Goal: Task Accomplishment & Management: Manage account settings

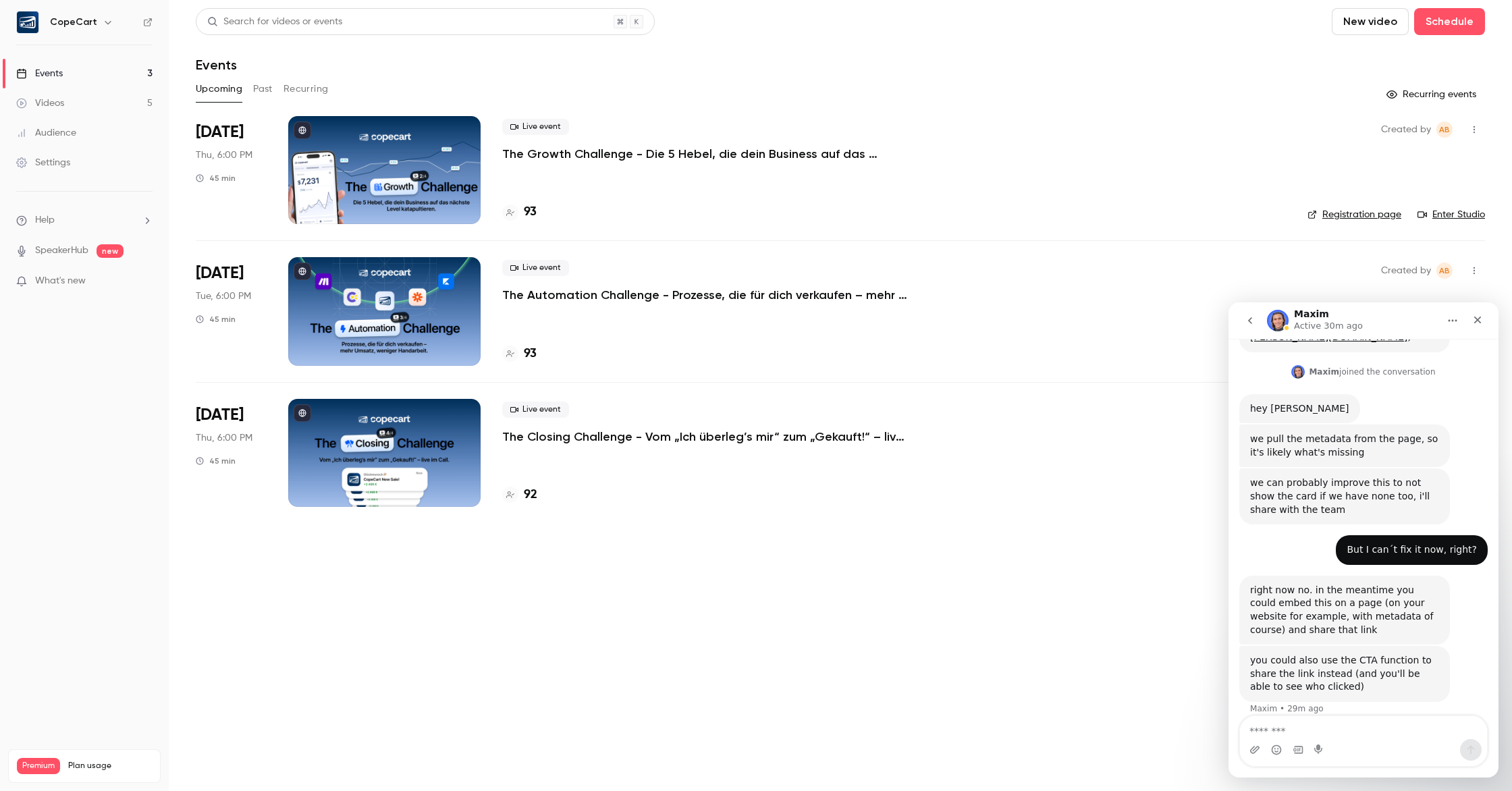
scroll to position [339, 0]
click at [99, 97] on link "Videos 5" at bounding box center [84, 103] width 169 height 30
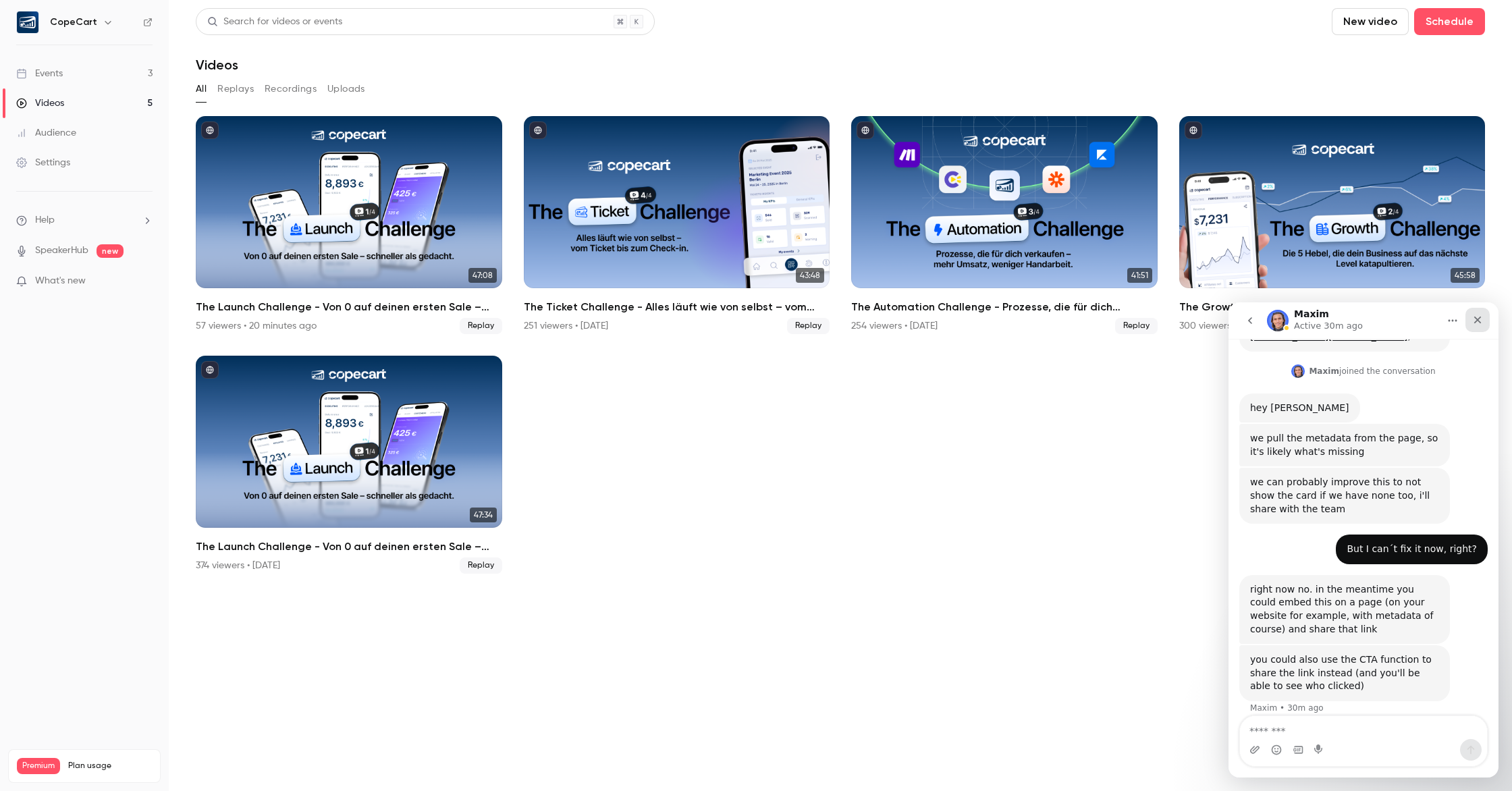
click at [1478, 326] on div "Close" at bounding box center [1478, 320] width 25 height 25
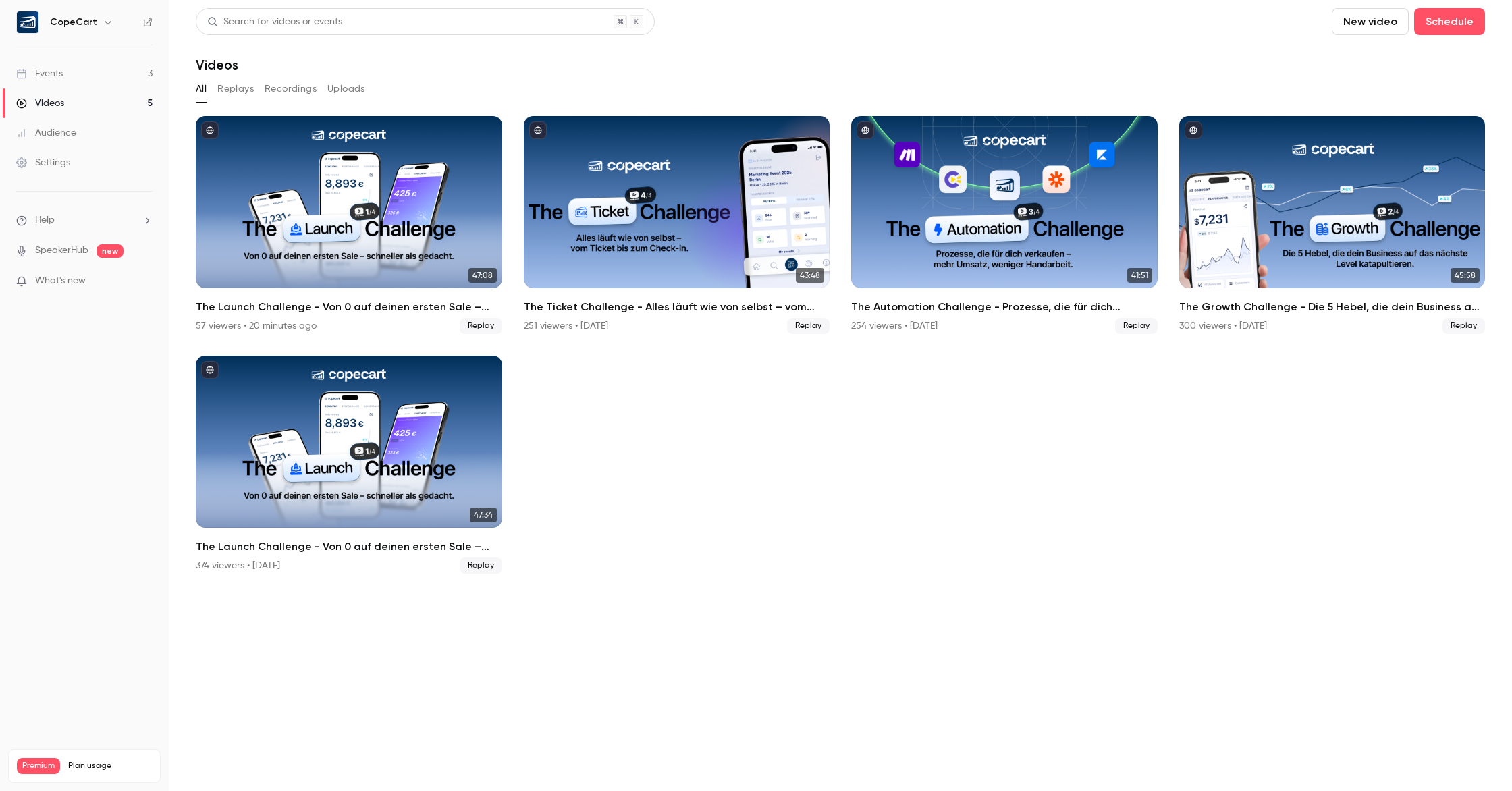
scroll to position [339, 0]
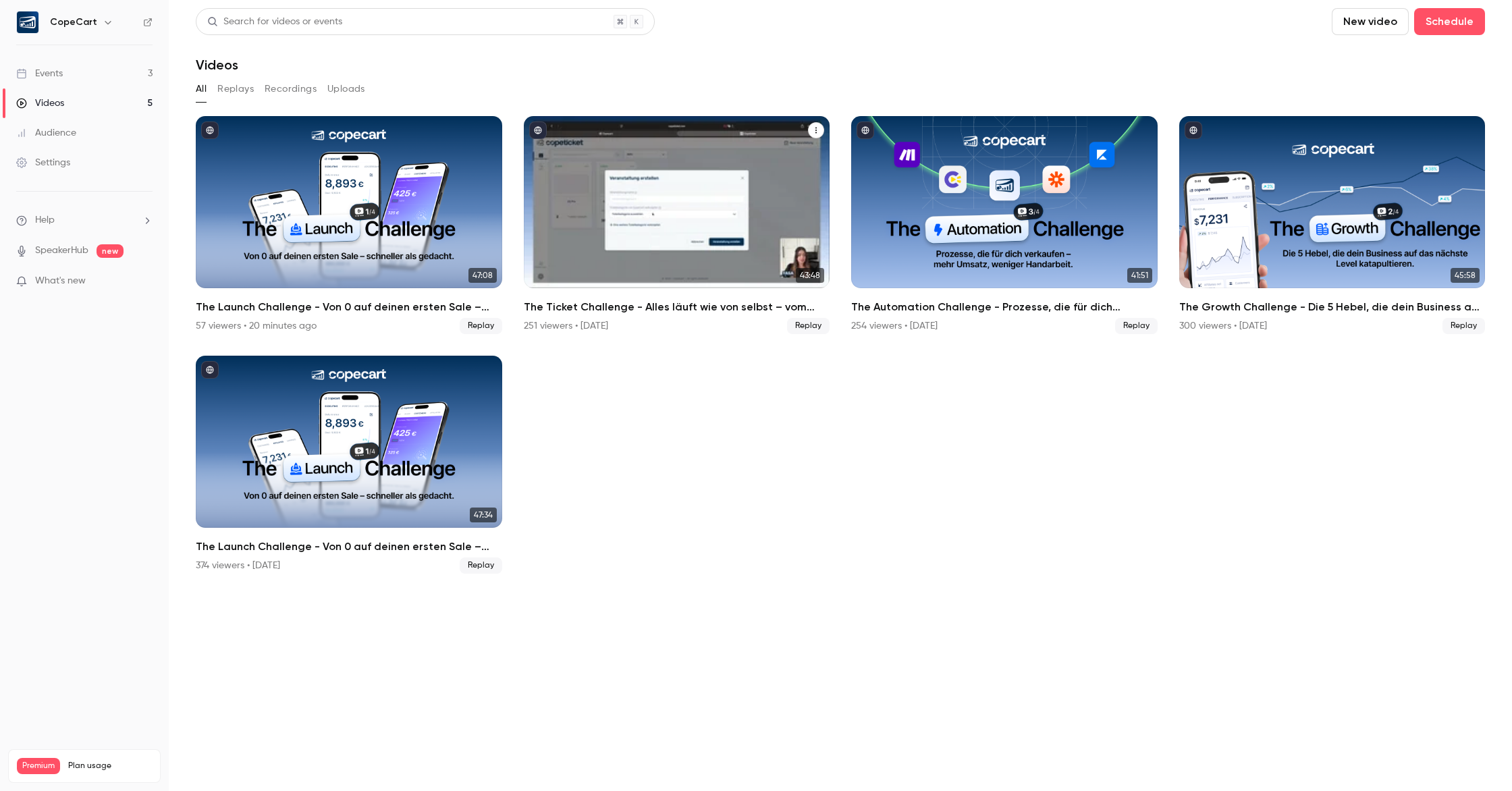
click at [823, 311] on h2 "The Ticket Challenge - Alles läuft wie von selbst – vom Ticket bis zum Check-in" at bounding box center [677, 307] width 306 height 16
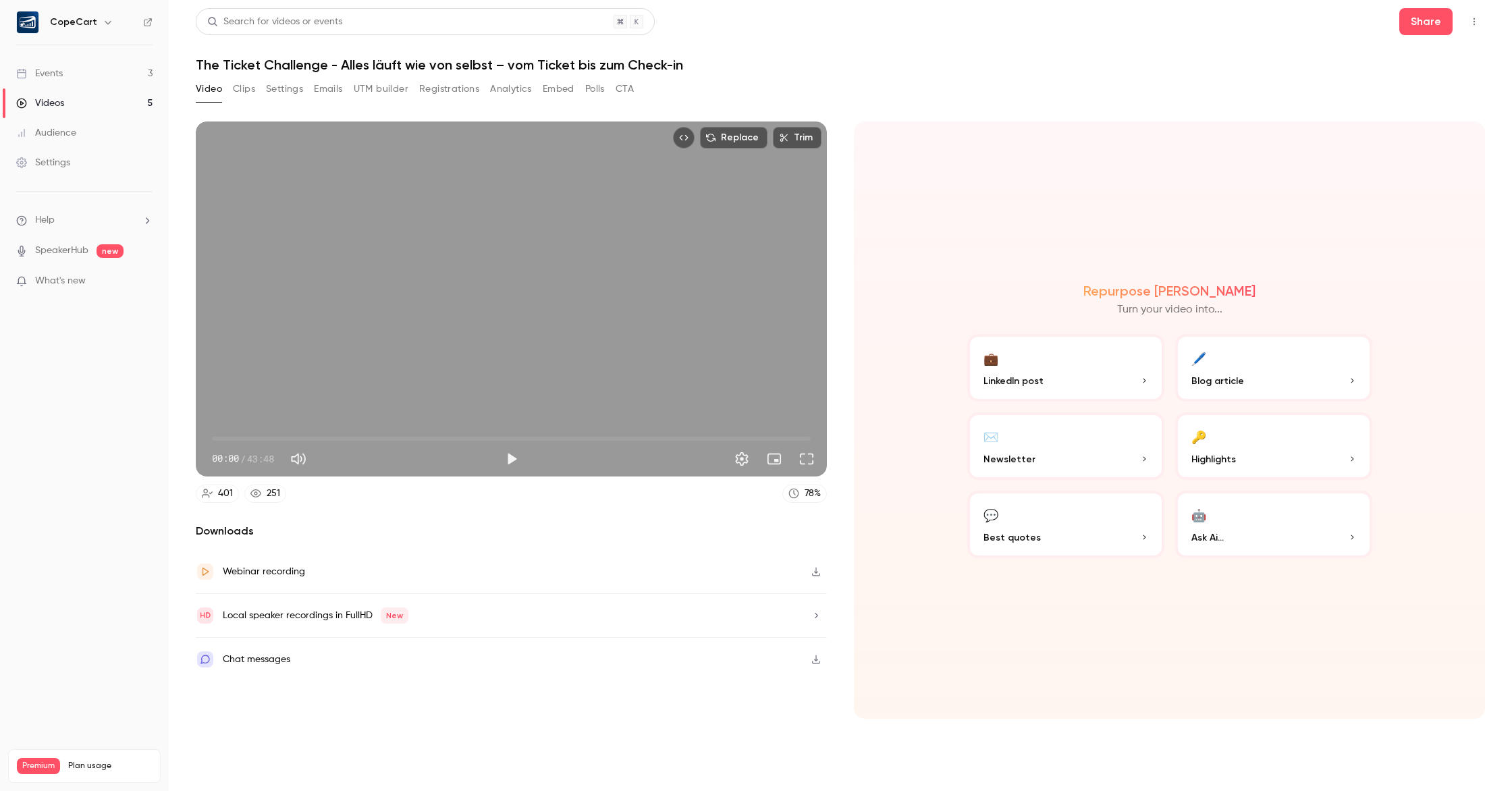
click at [1476, 25] on icon "Top Bar Actions" at bounding box center [1474, 22] width 11 height 10
click at [74, 105] on div at bounding box center [756, 396] width 1512 height 791
click at [48, 106] on div "Videos" at bounding box center [40, 103] width 48 height 13
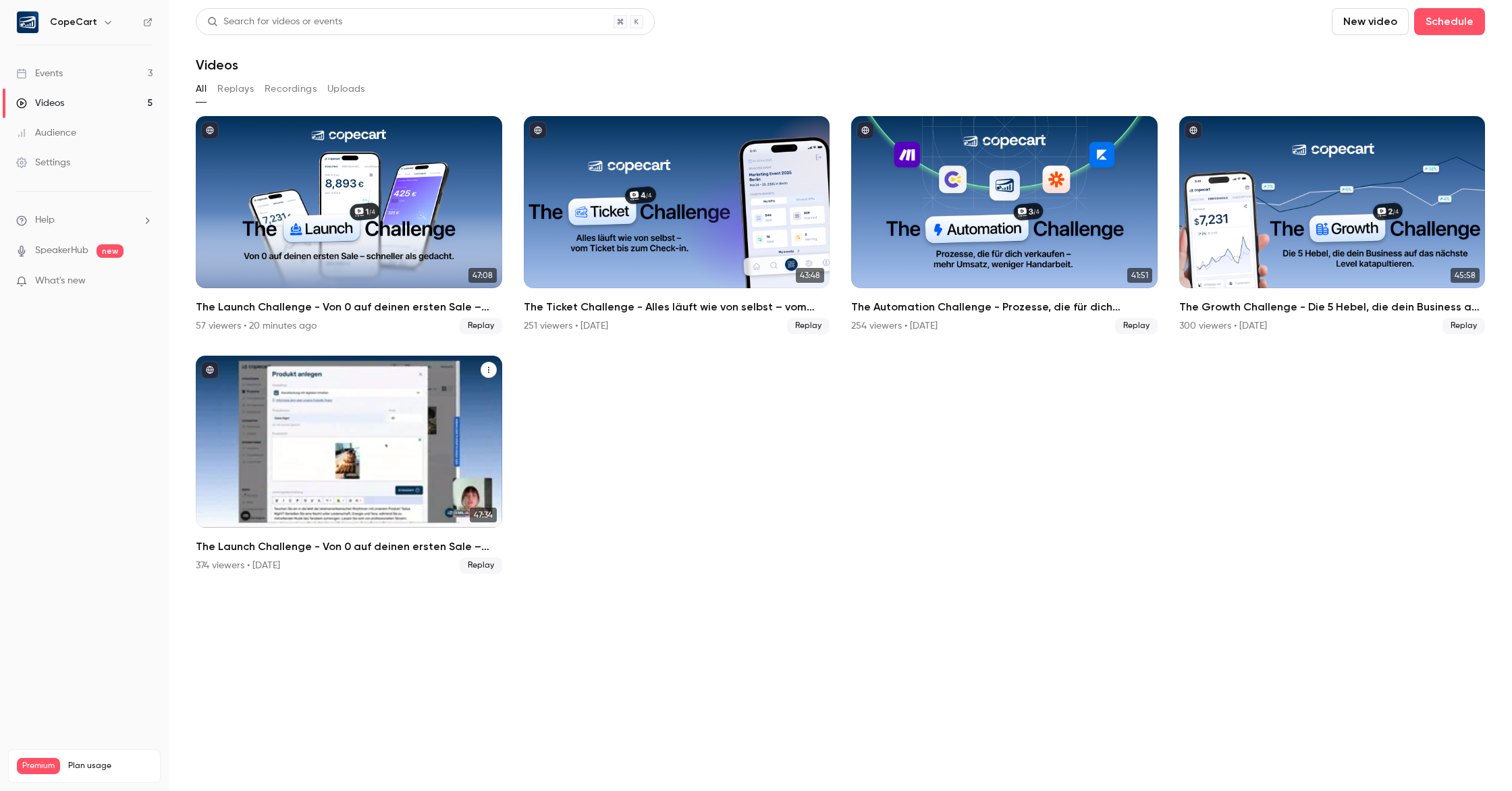
click at [445, 392] on div "The Launch Challenge - Von 0 auf deinen ersten Sale – schneller als gedacht" at bounding box center [349, 441] width 306 height 172
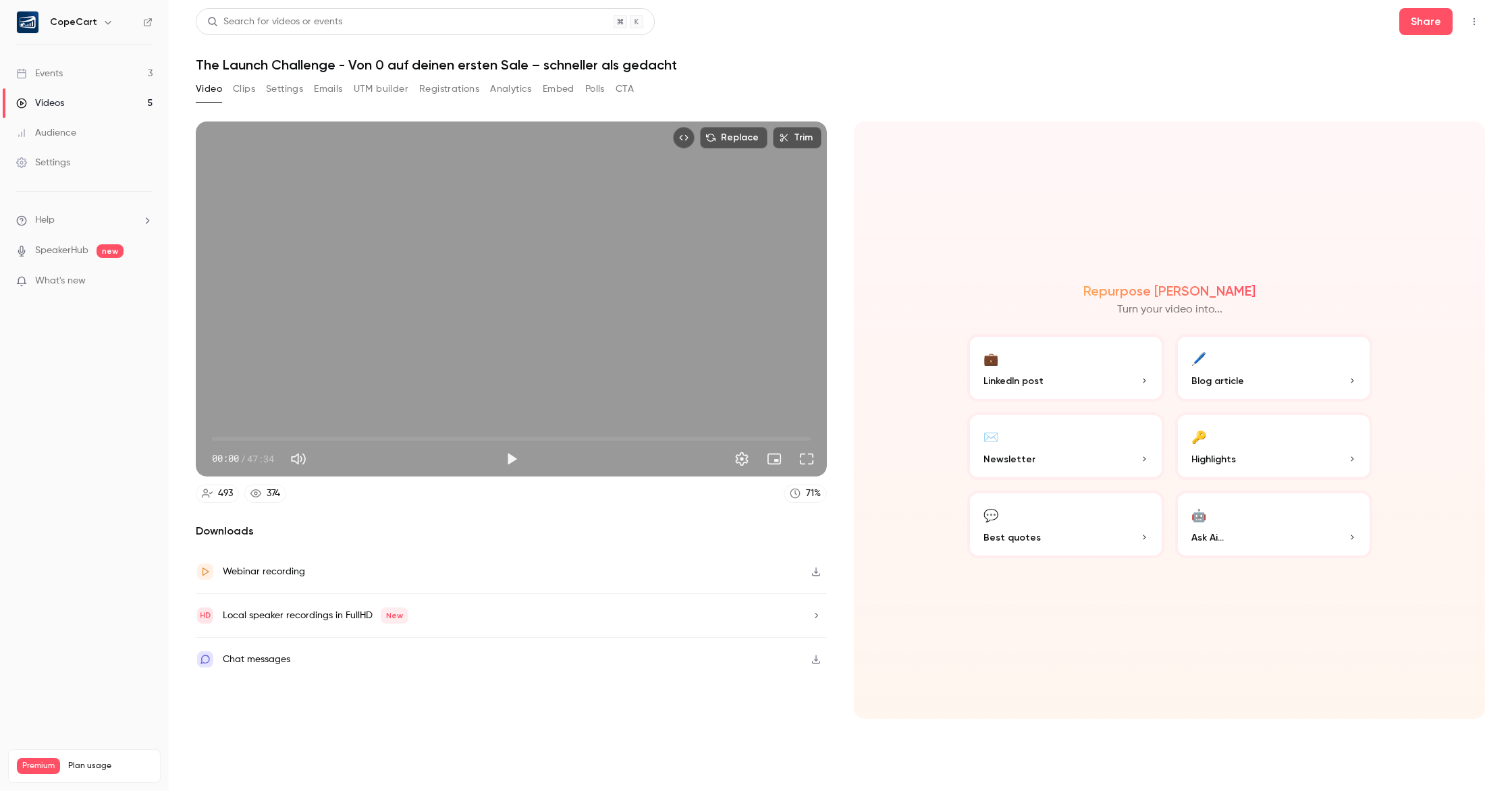
click at [1476, 25] on icon "Top Bar Actions" at bounding box center [1474, 22] width 11 height 10
click at [1455, 59] on div "Unpublish from Channel" at bounding box center [1421, 56] width 106 height 13
click at [54, 76] on div at bounding box center [756, 396] width 1512 height 791
click at [67, 74] on link "Events 3" at bounding box center [84, 74] width 169 height 30
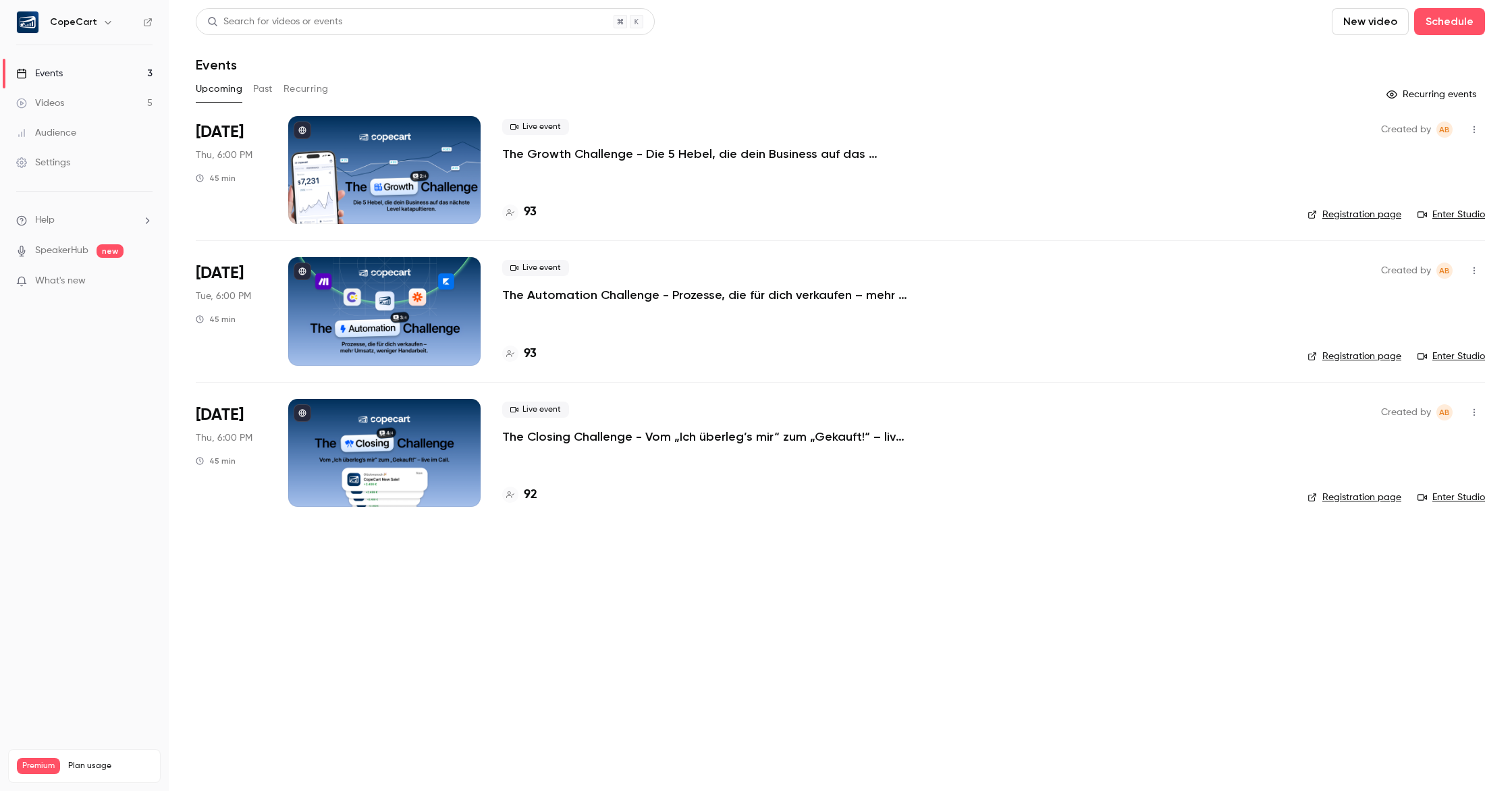
click at [262, 88] on button "Past" at bounding box center [263, 88] width 19 height 22
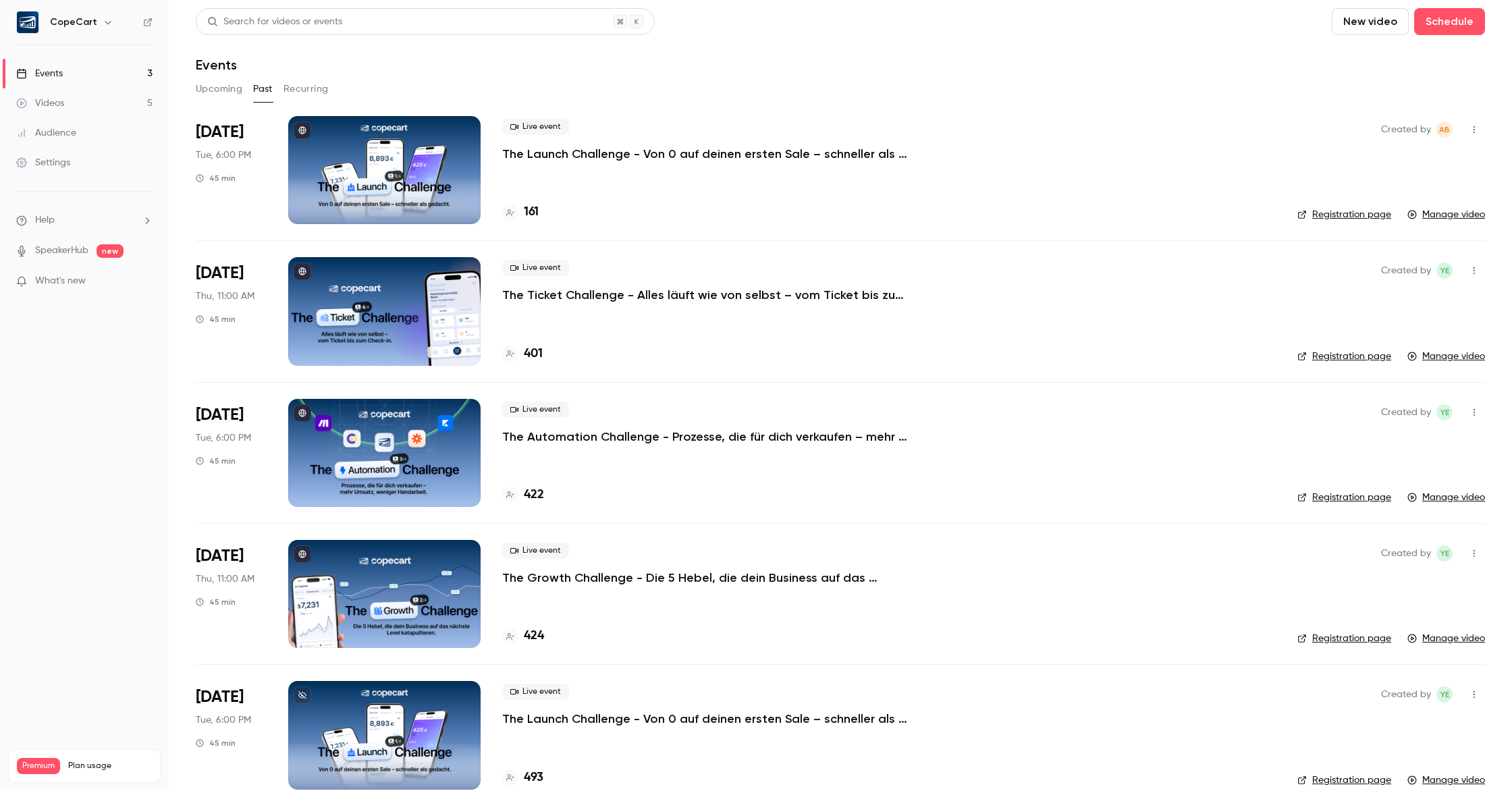
click at [460, 184] on div at bounding box center [385, 170] width 193 height 108
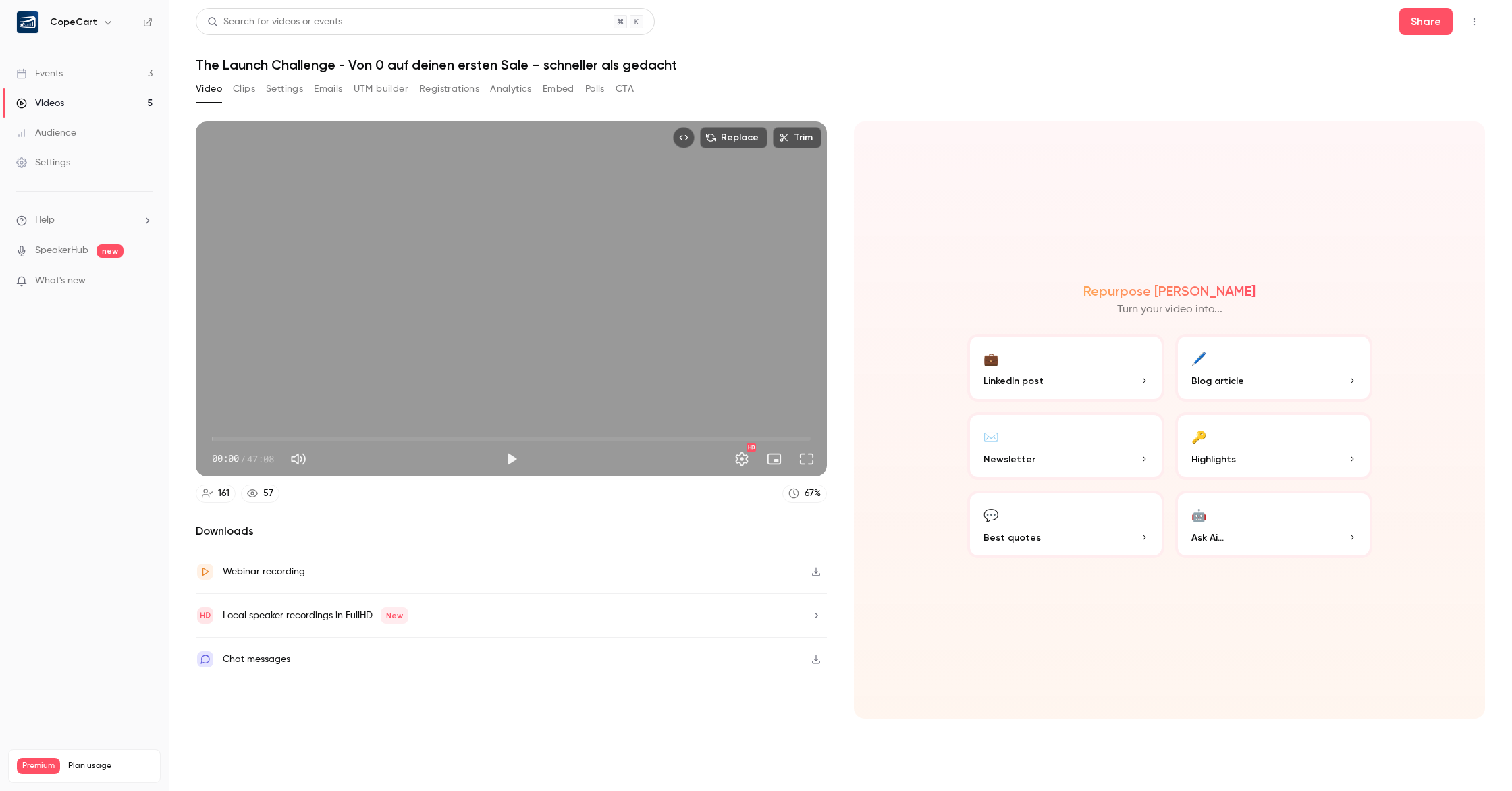
click at [521, 91] on button "Analytics" at bounding box center [511, 88] width 42 height 22
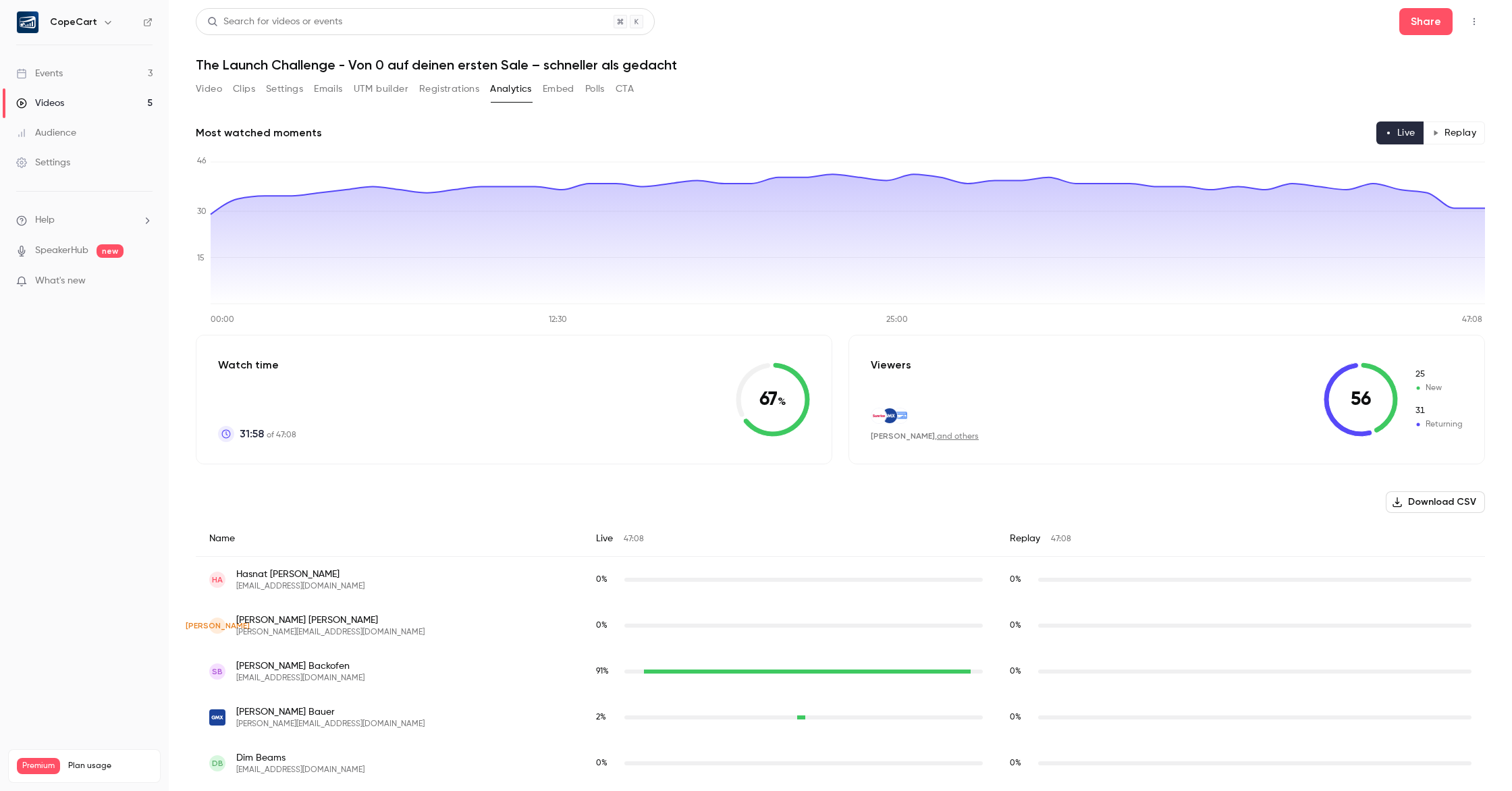
click at [202, 90] on button "Video" at bounding box center [208, 88] width 26 height 22
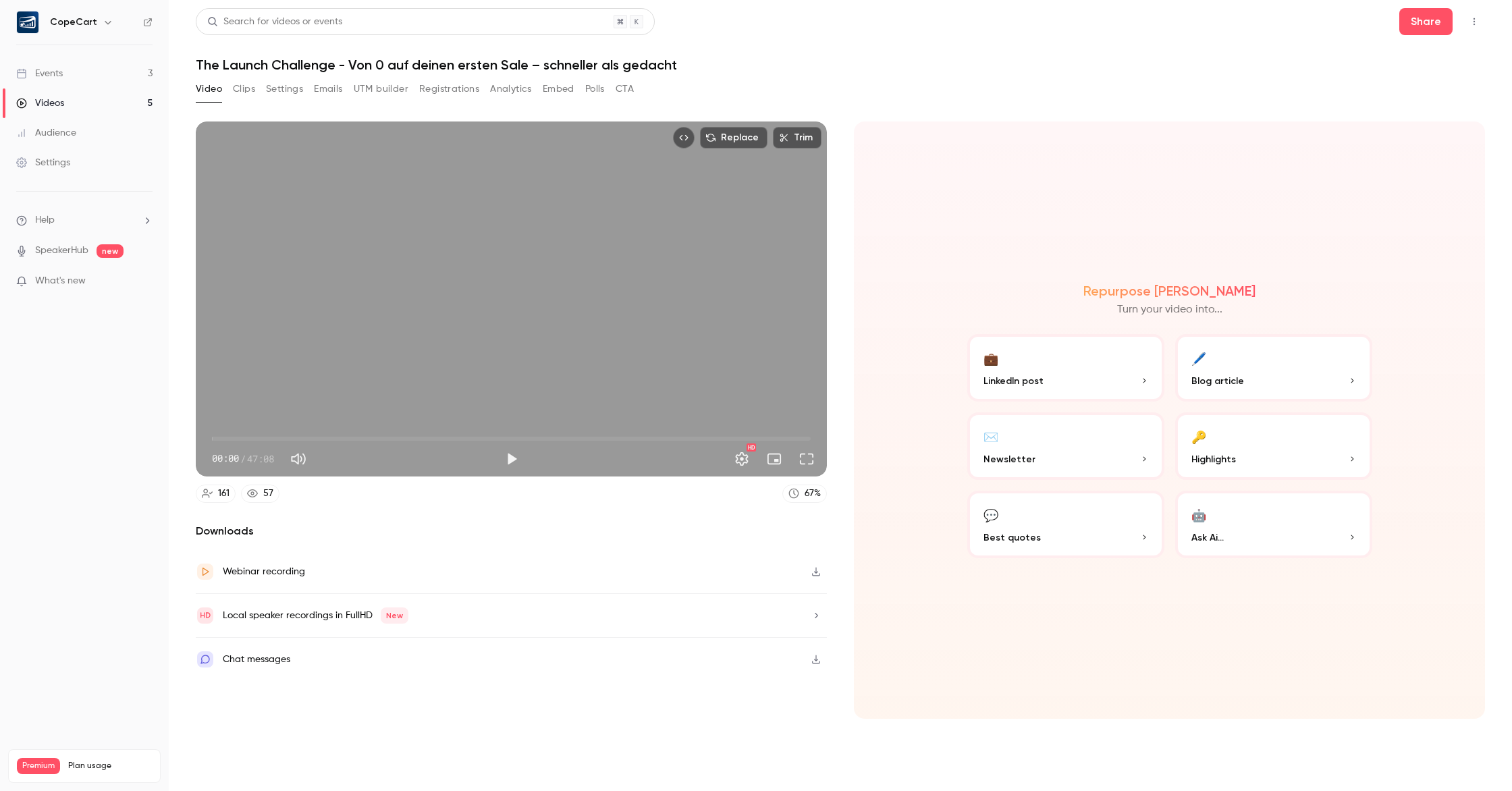
click at [332, 91] on button "Emails" at bounding box center [328, 88] width 28 height 22
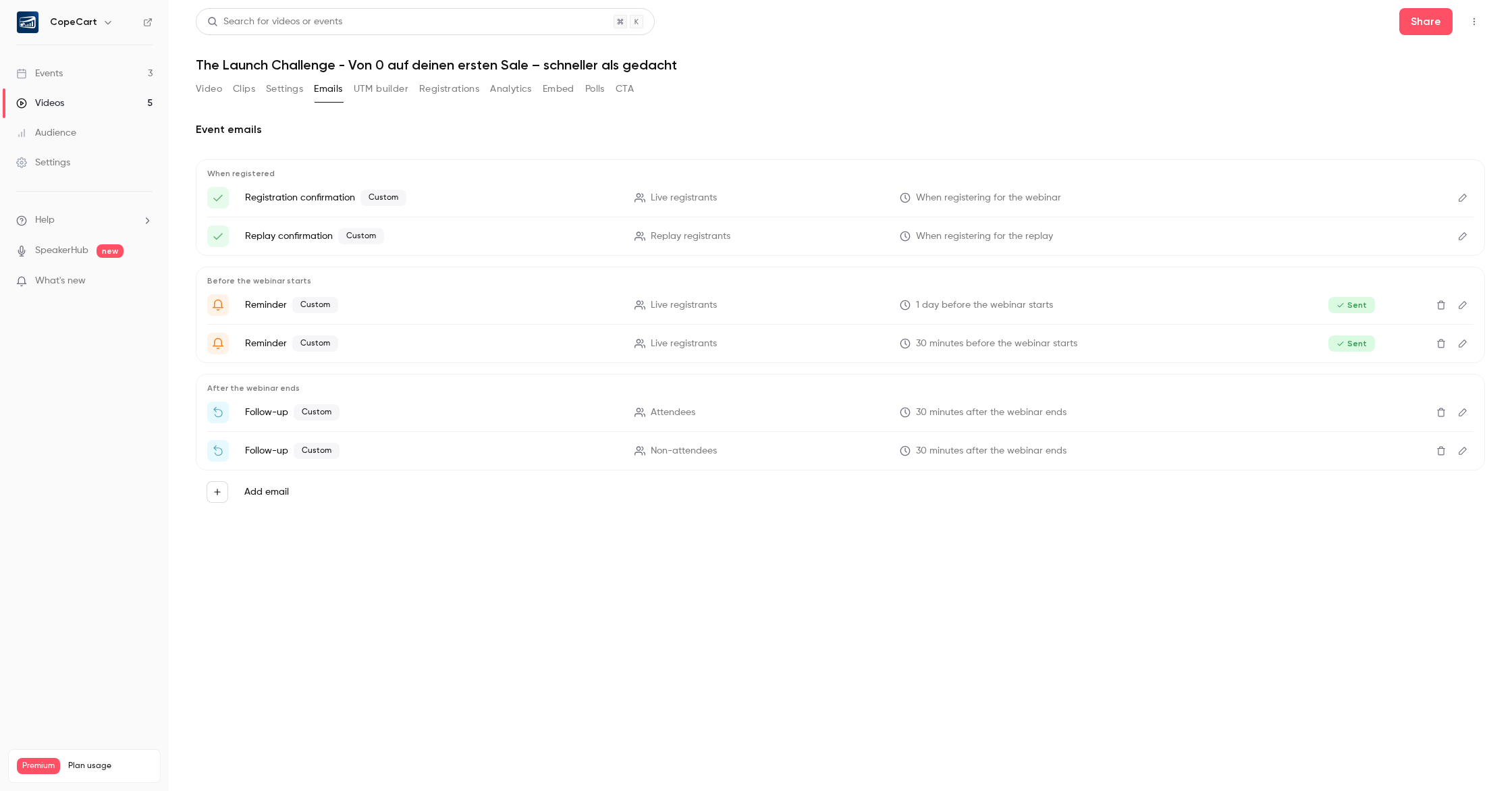
click at [1464, 453] on icon "Edit" at bounding box center [1463, 451] width 11 height 10
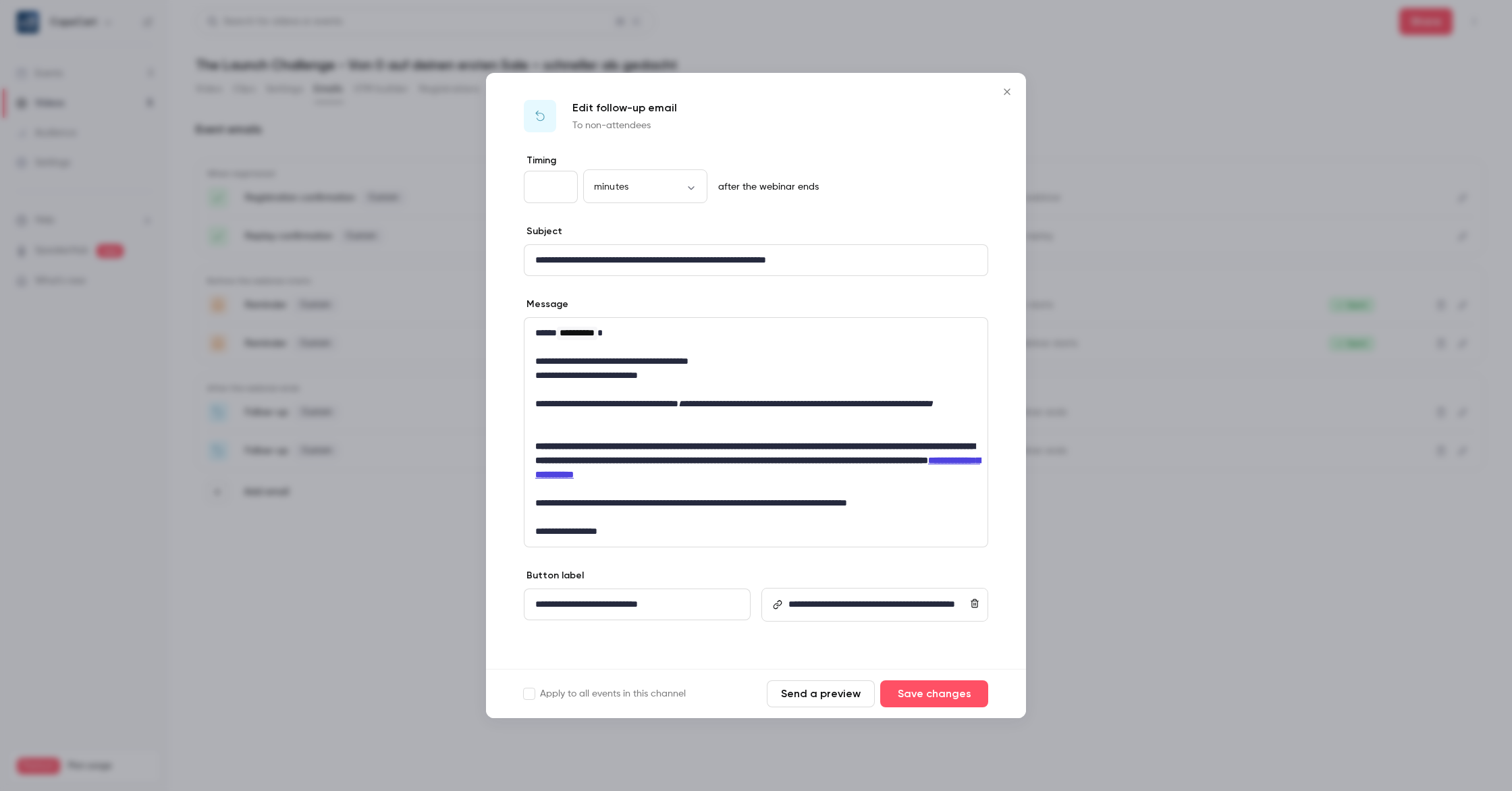
click at [1003, 91] on icon "Close" at bounding box center [1008, 91] width 16 height 11
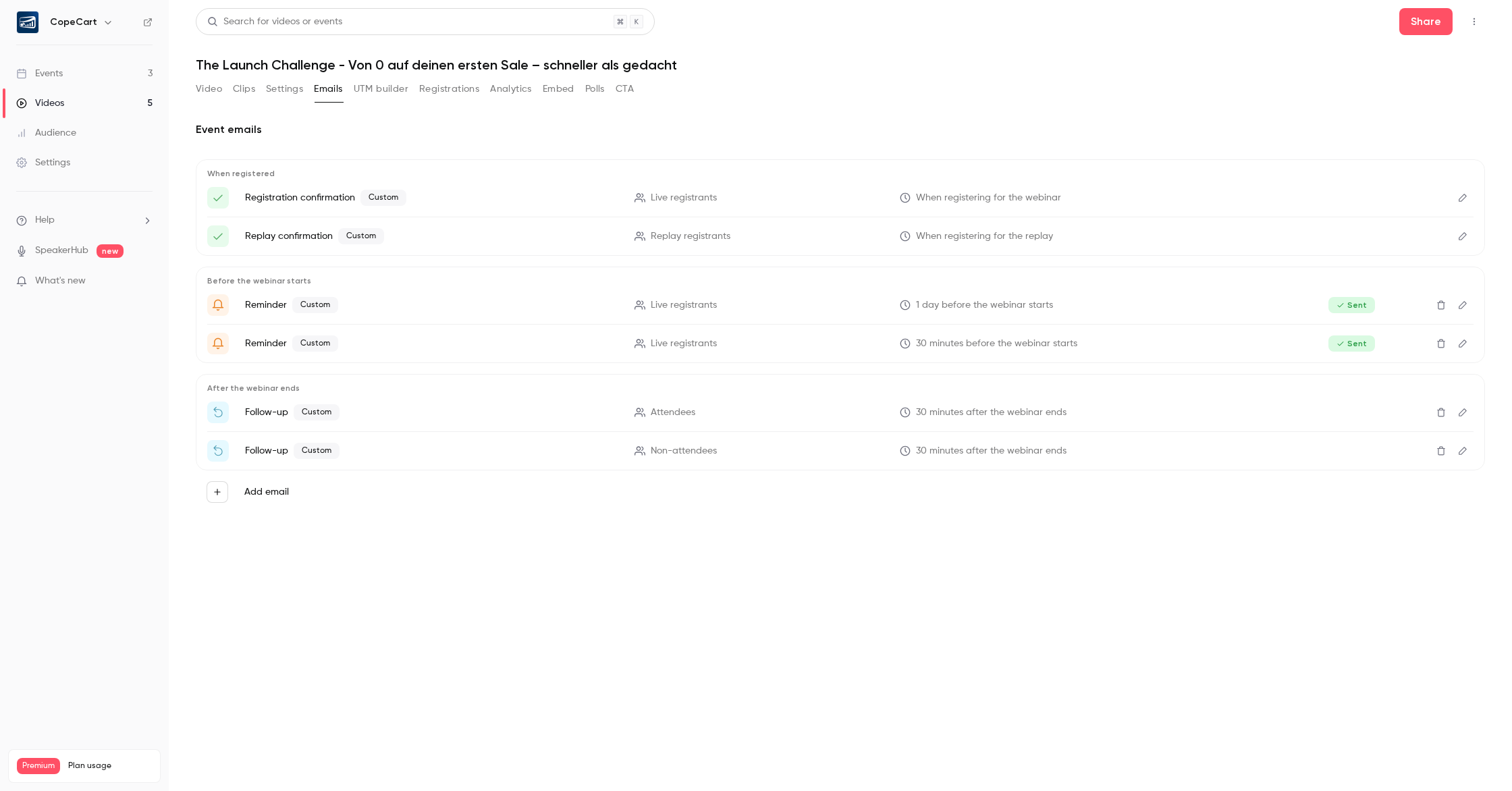
click at [1460, 413] on icon "Edit" at bounding box center [1463, 412] width 8 height 8
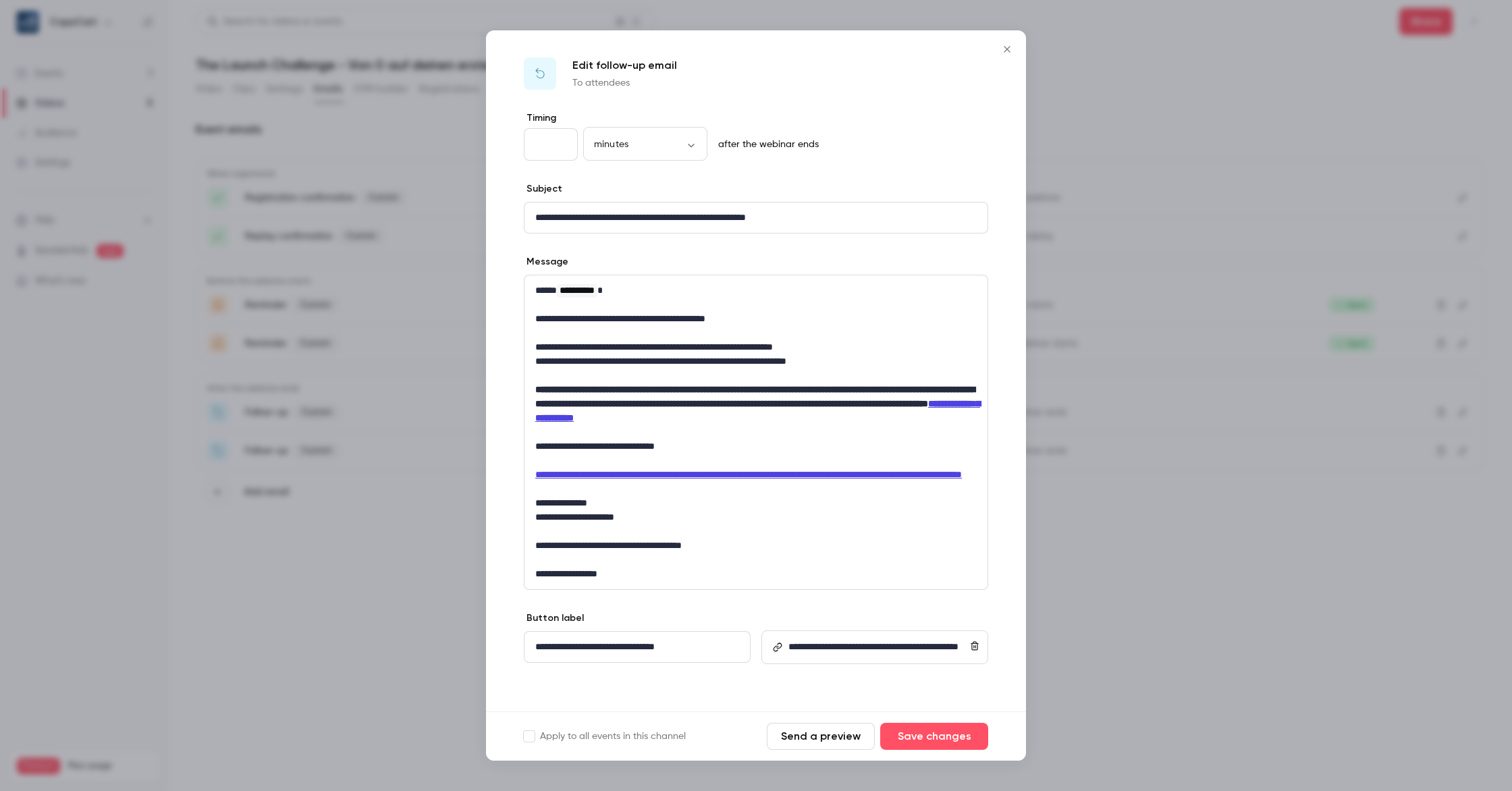
click at [1013, 51] on icon "Close" at bounding box center [1008, 49] width 16 height 11
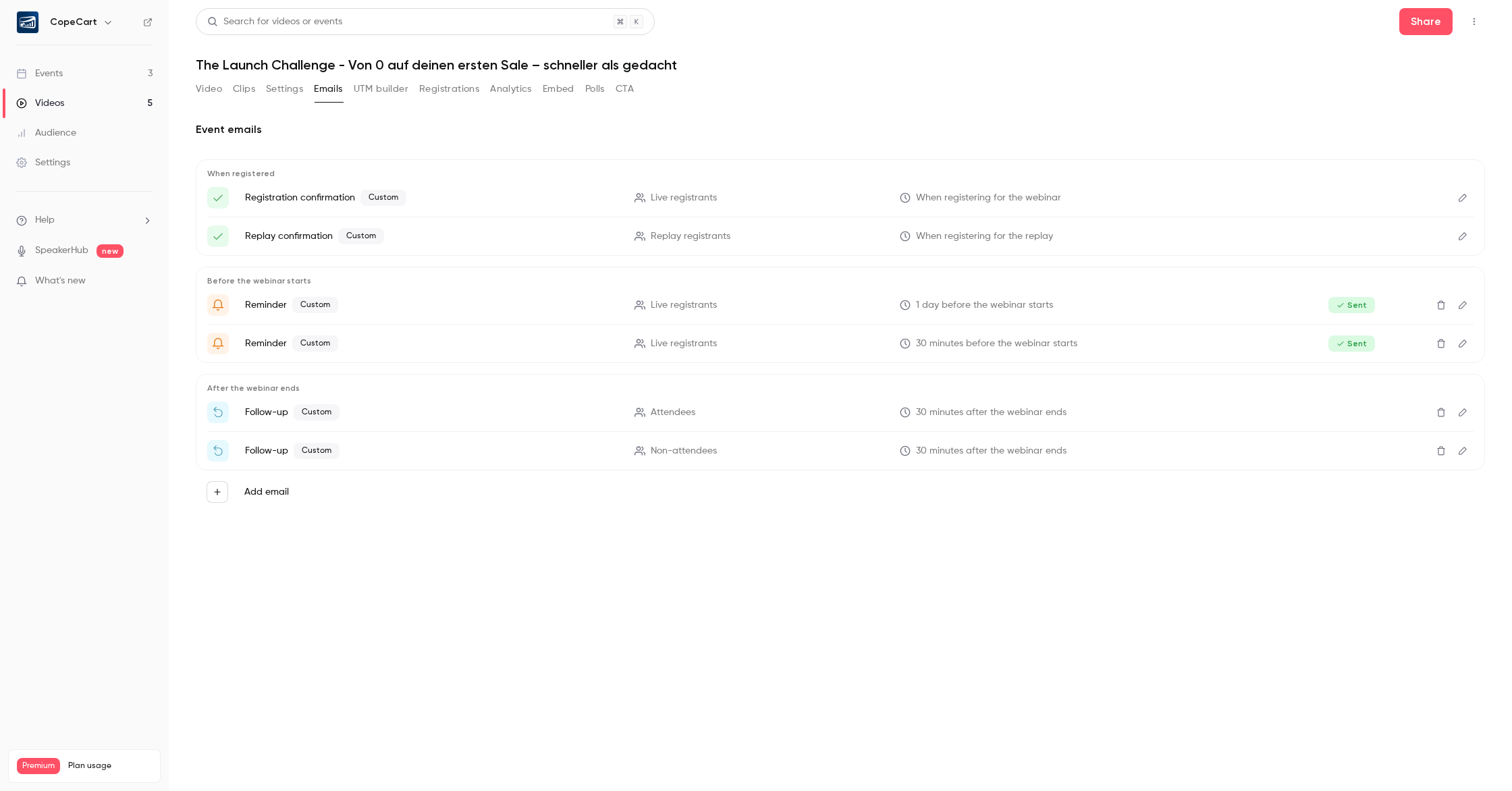
click at [1462, 408] on icon "Edit" at bounding box center [1463, 412] width 11 height 10
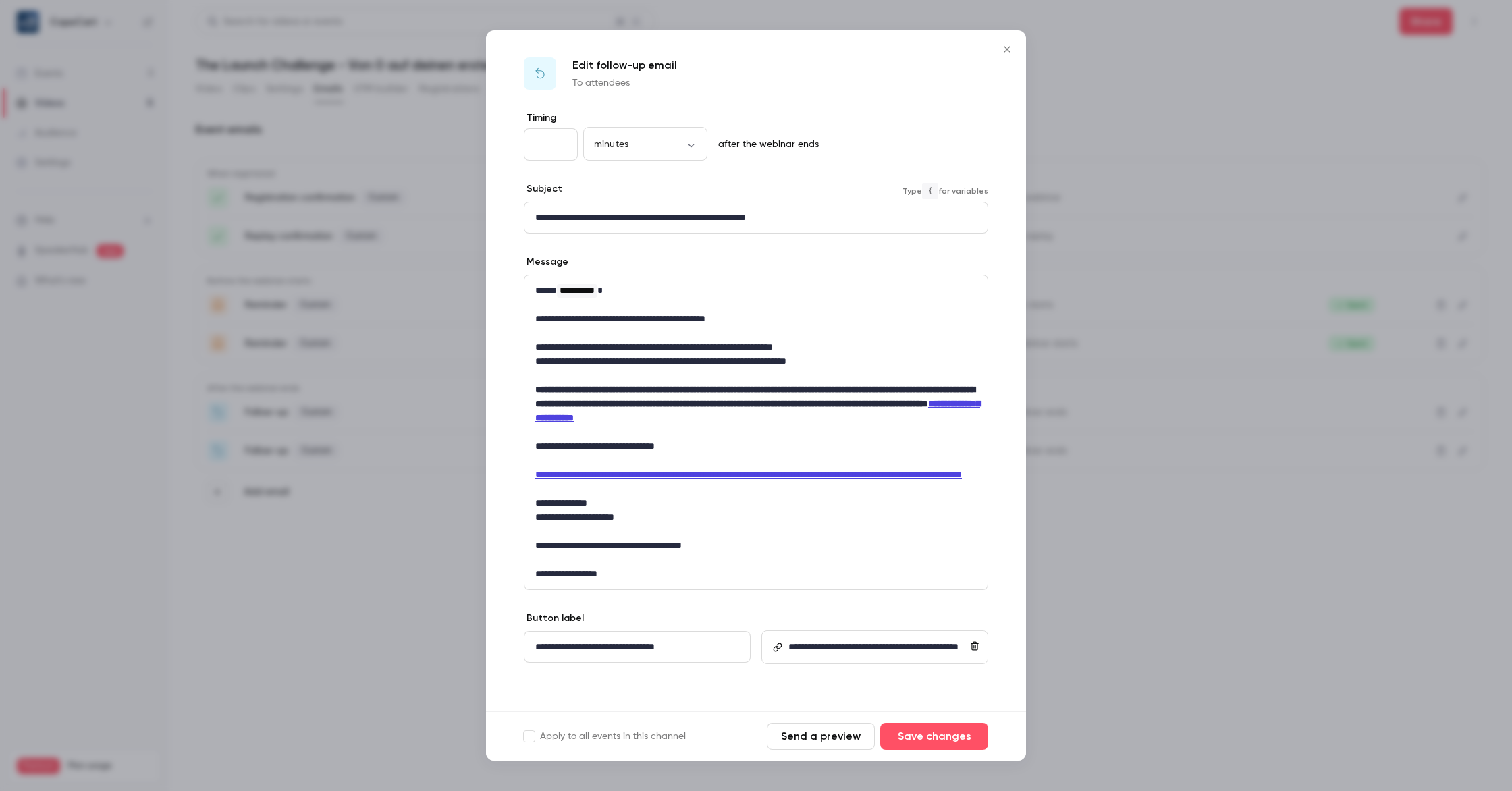
click at [538, 214] on p "**********" at bounding box center [756, 217] width 442 height 14
click at [1006, 47] on icon "Close" at bounding box center [1008, 49] width 16 height 11
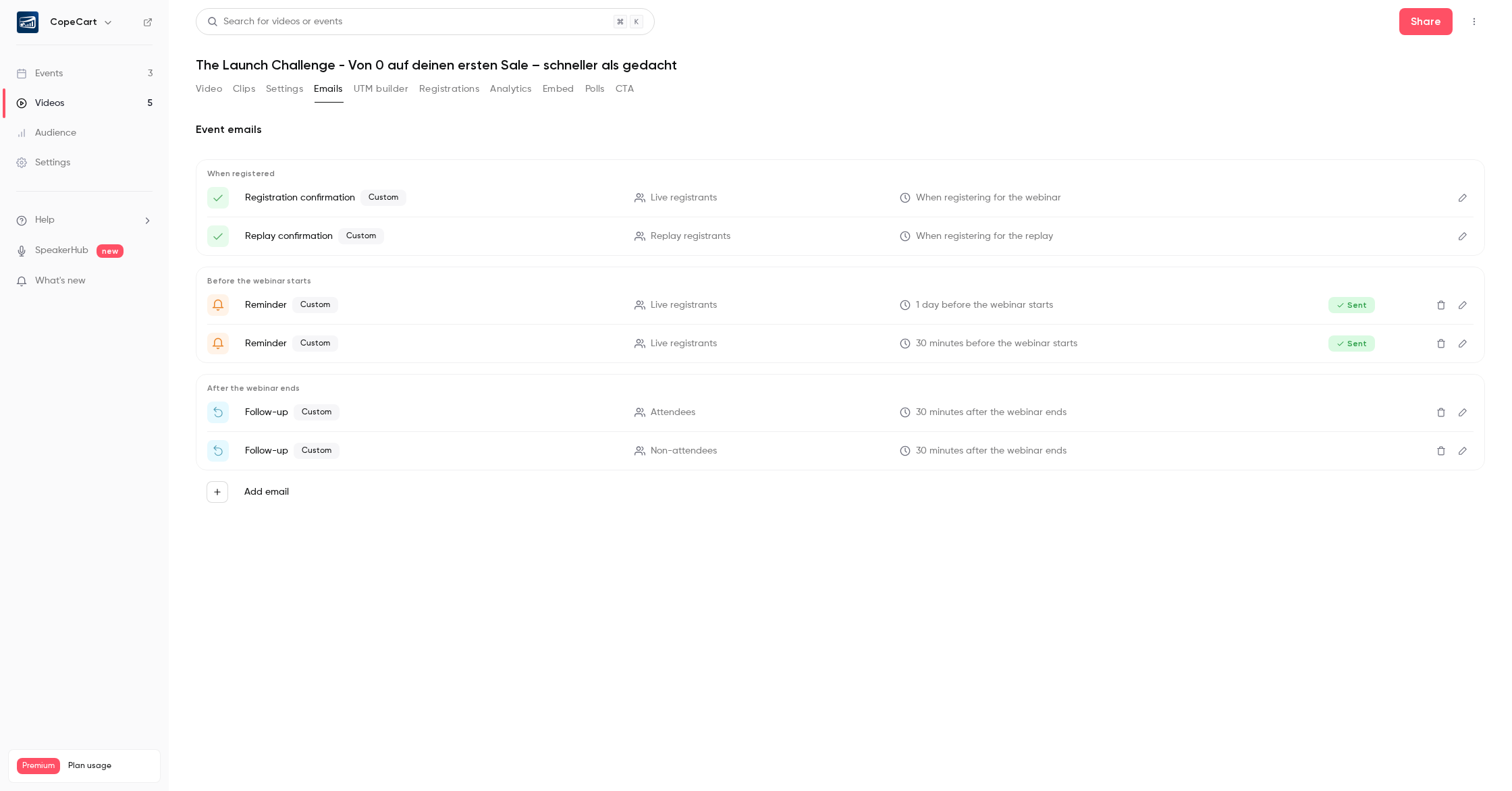
click at [1463, 455] on icon "Edit" at bounding box center [1463, 451] width 11 height 10
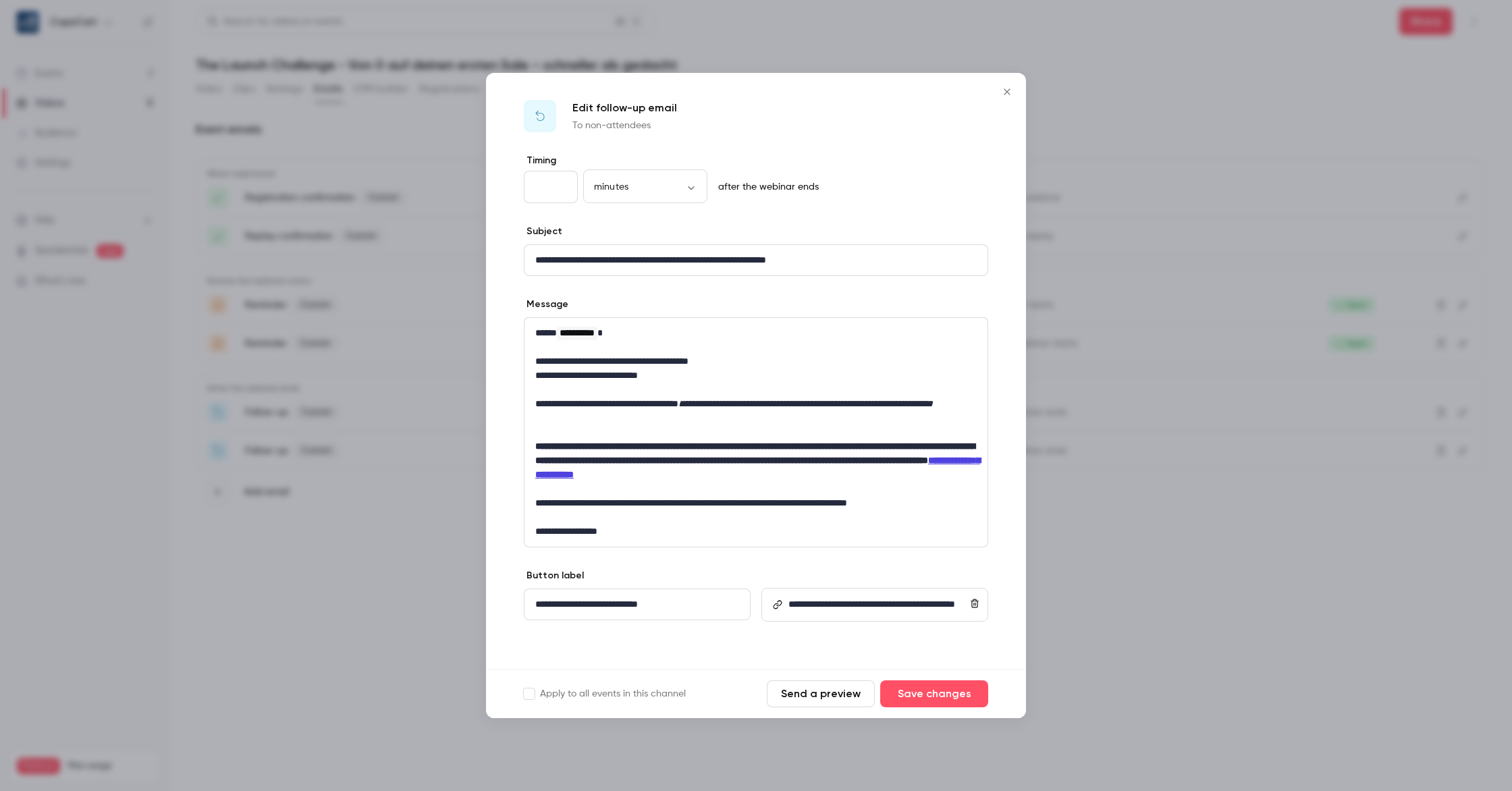
click at [1008, 92] on icon "Close" at bounding box center [1008, 91] width 16 height 11
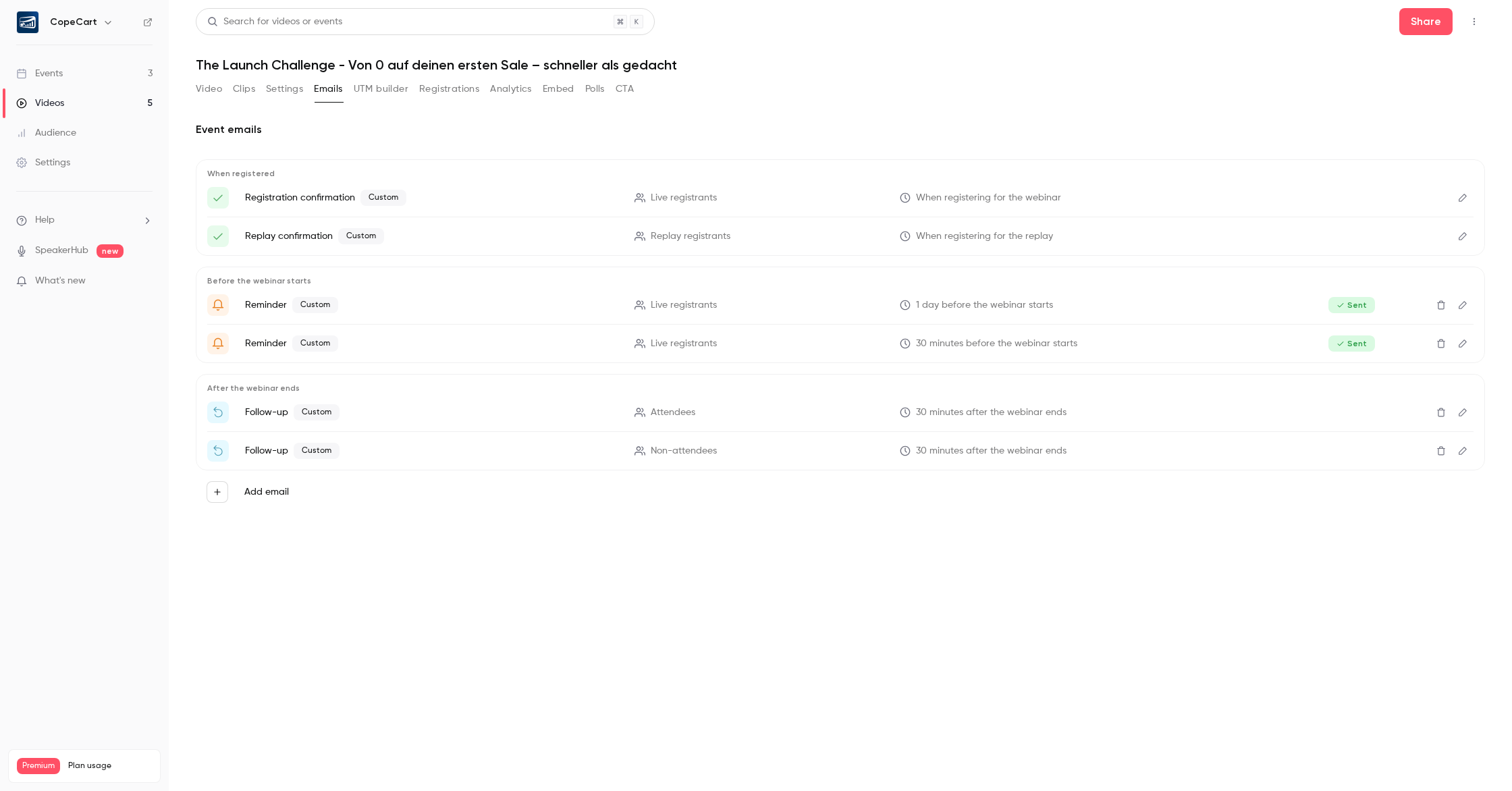
click at [1465, 413] on icon "Edit" at bounding box center [1463, 412] width 11 height 10
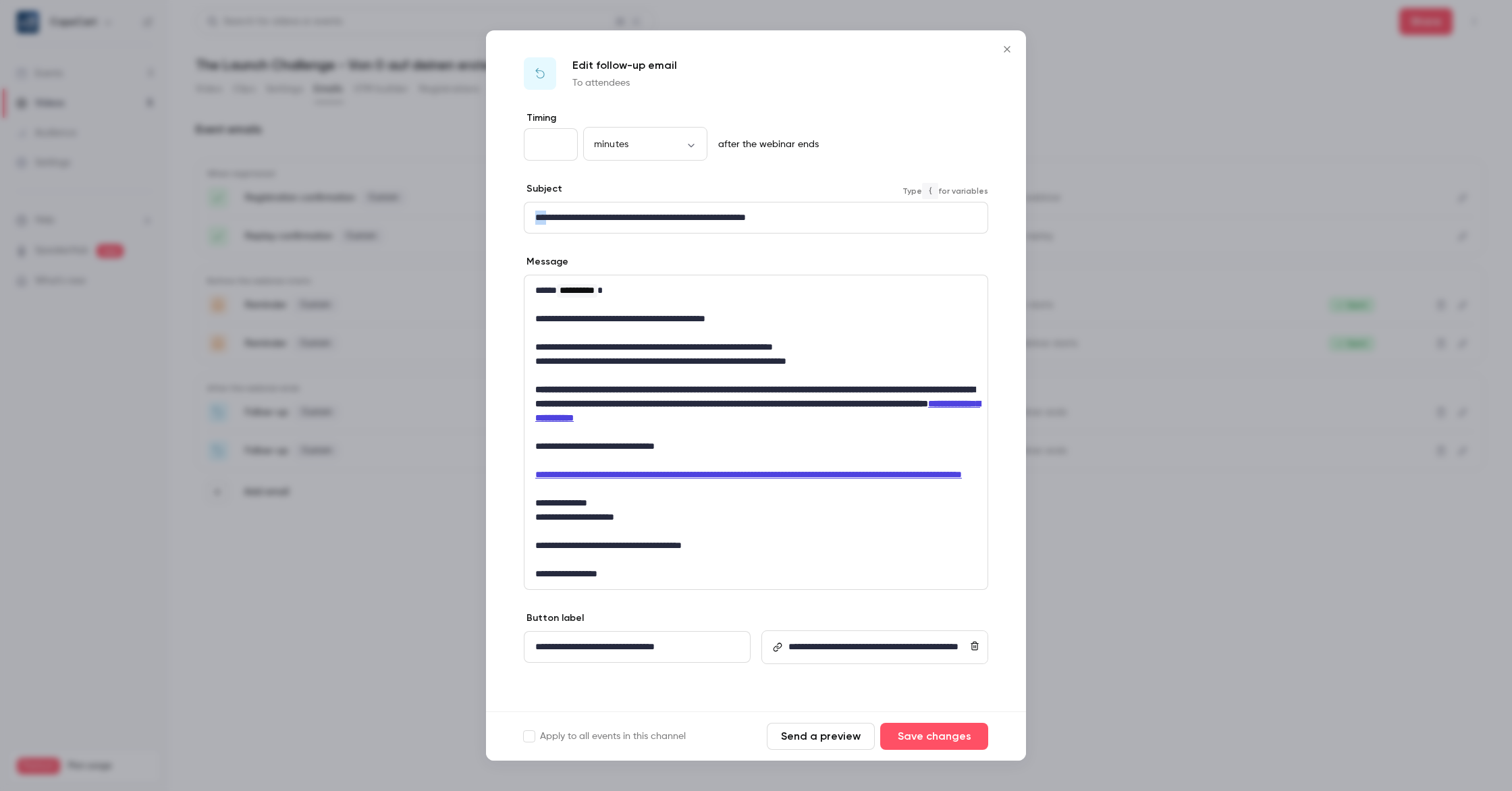
drag, startPoint x: 548, startPoint y: 216, endPoint x: 526, endPoint y: 216, distance: 22.0
click at [526, 216] on div "**********" at bounding box center [756, 217] width 463 height 30
click at [1008, 51] on icon "Close" at bounding box center [1008, 49] width 16 height 11
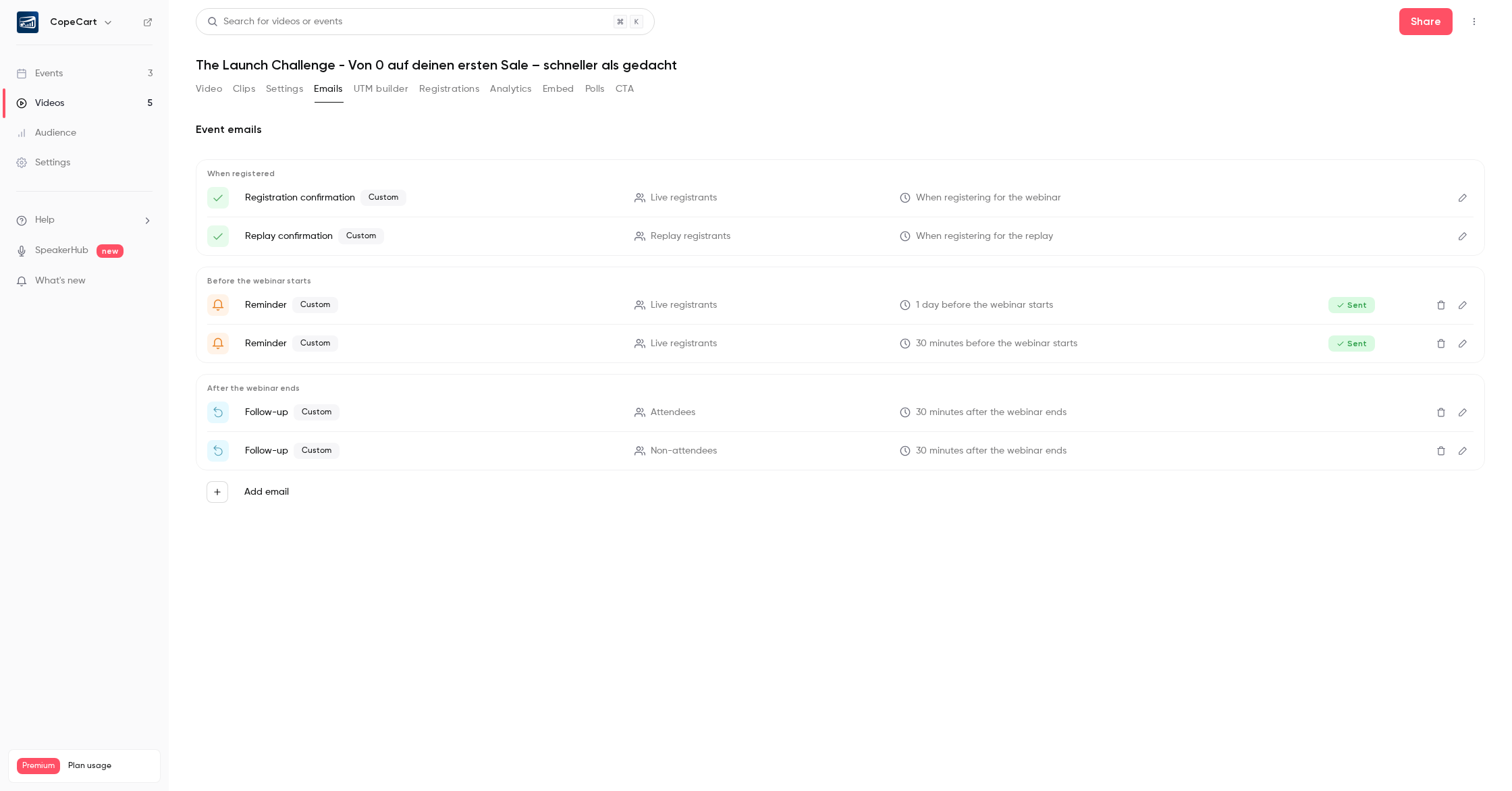
click at [1461, 200] on icon "Edit" at bounding box center [1463, 198] width 11 height 10
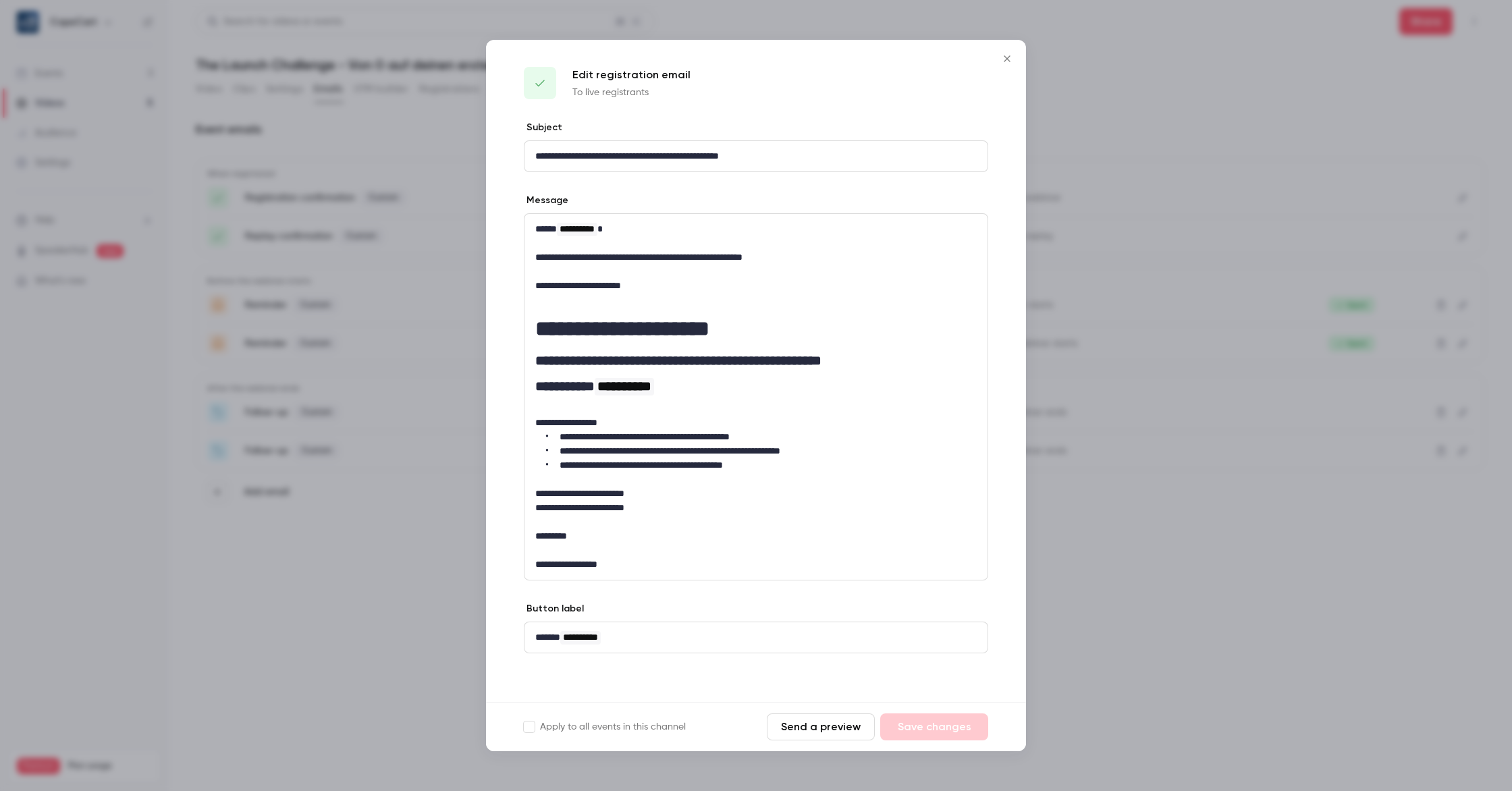
click at [1104, 100] on div at bounding box center [756, 396] width 1512 height 791
